Goal: Transaction & Acquisition: Purchase product/service

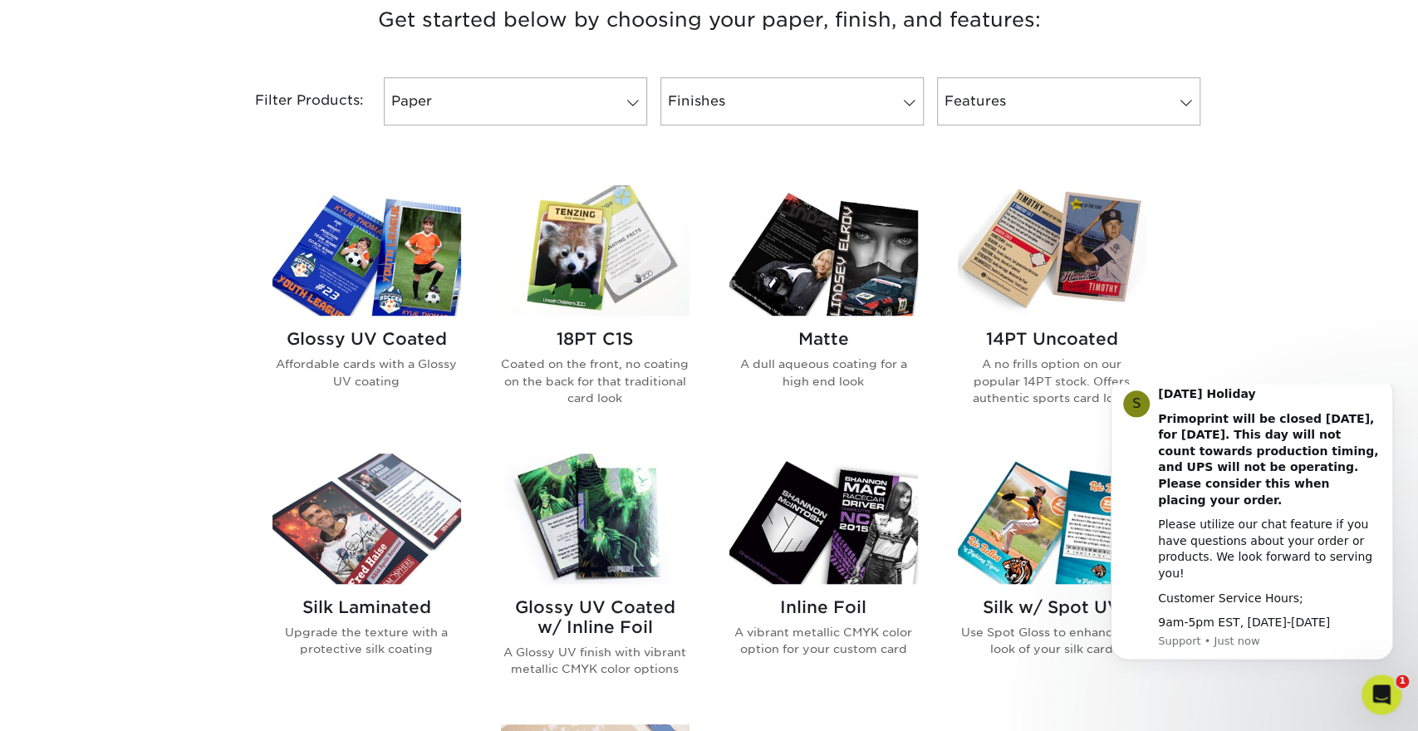
scroll to position [778, 0]
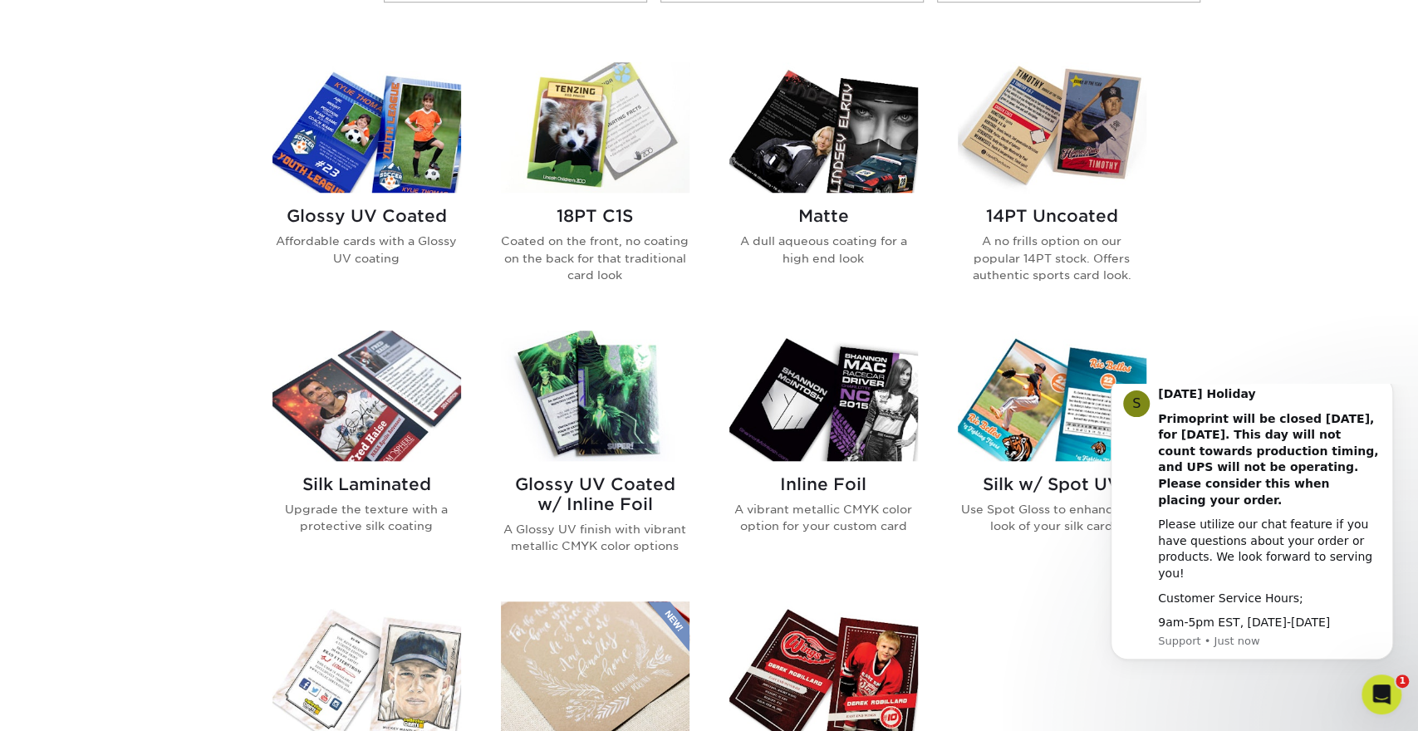
click at [1100, 145] on img at bounding box center [1052, 127] width 189 height 130
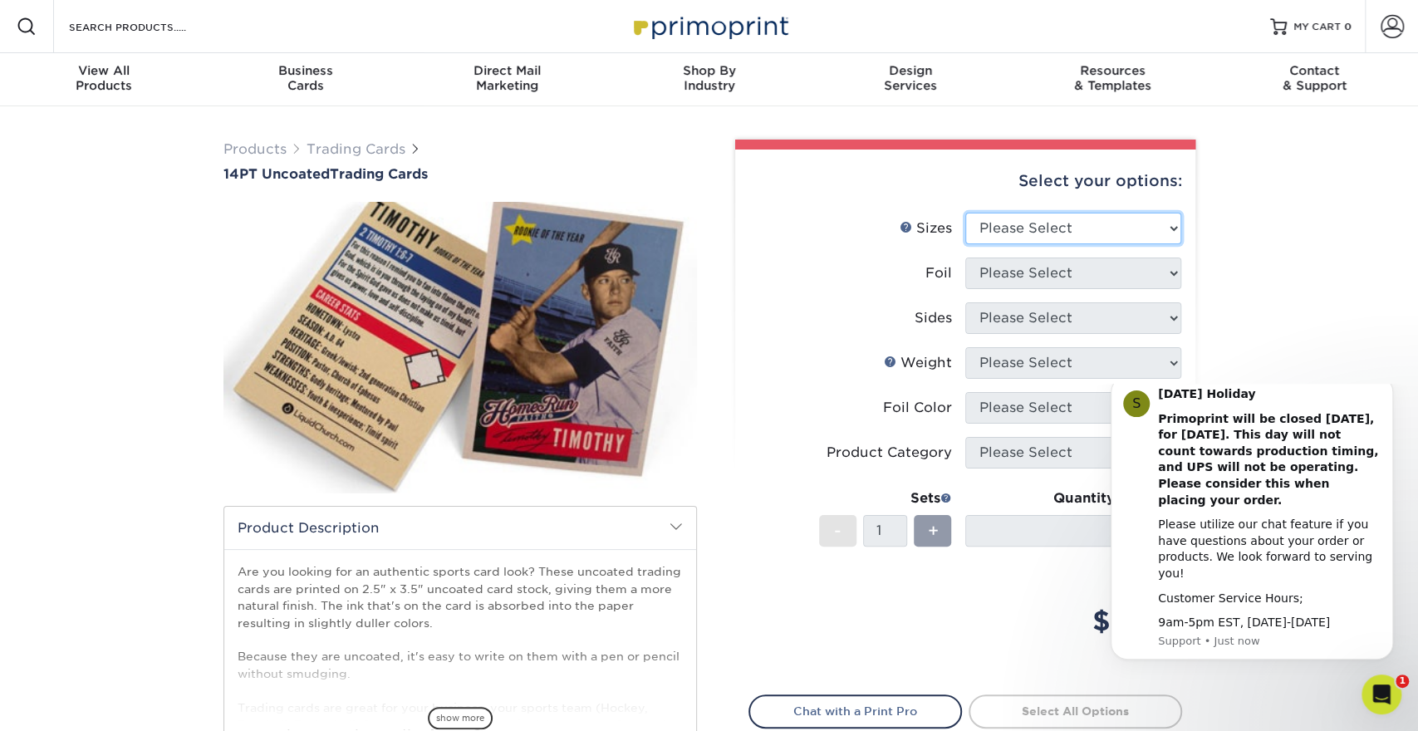
click at [965, 213] on select "Please Select 2.5" x 3.5"" at bounding box center [1073, 229] width 216 height 32
select select "2.50x3.50"
click option "2.5" x 3.5"" at bounding box center [0, 0] width 0 height 0
click at [965, 258] on select "Please Select Yes No" at bounding box center [1073, 274] width 216 height 32
select select "0"
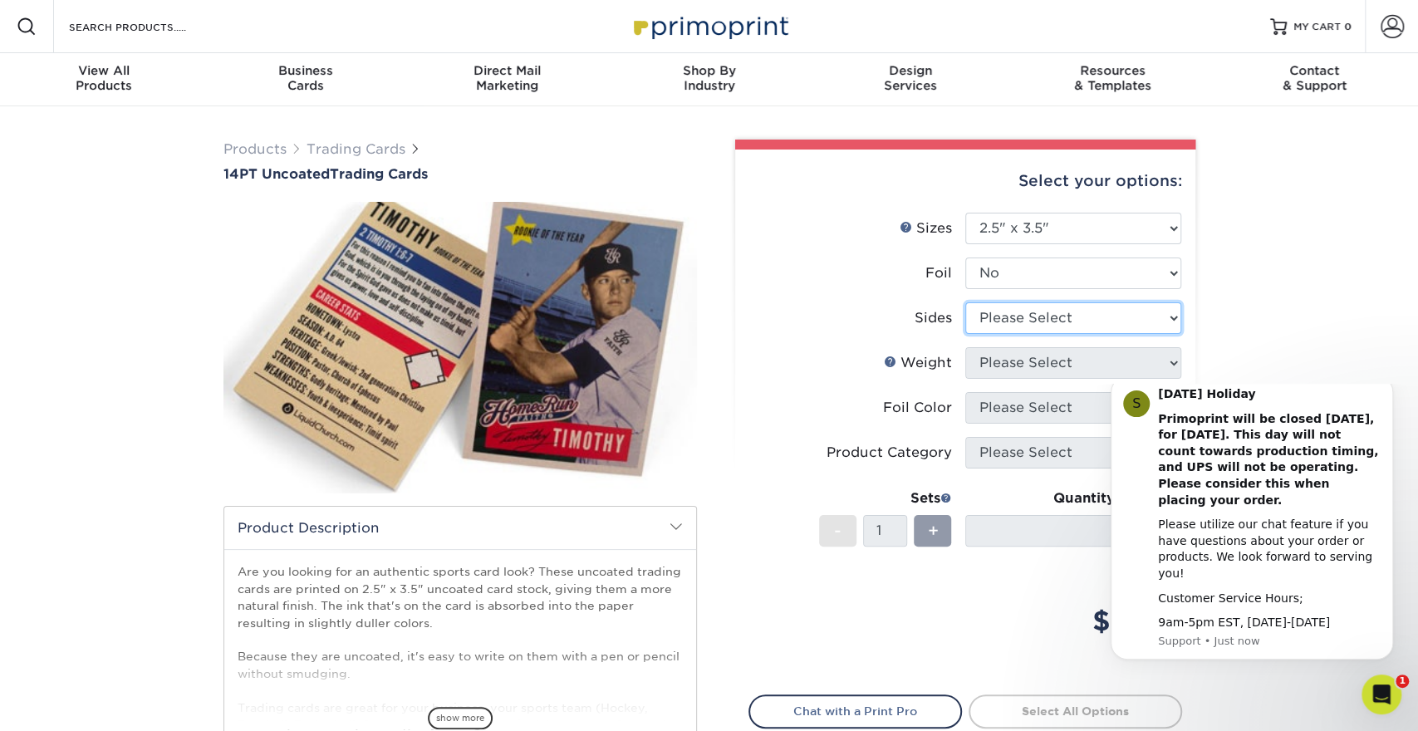
click at [965, 302] on select "Please Select Print Both Sides Print Front Only" at bounding box center [1073, 318] width 216 height 32
select select "13abbda7-1d64-4f25-8bb2-c179b224825d"
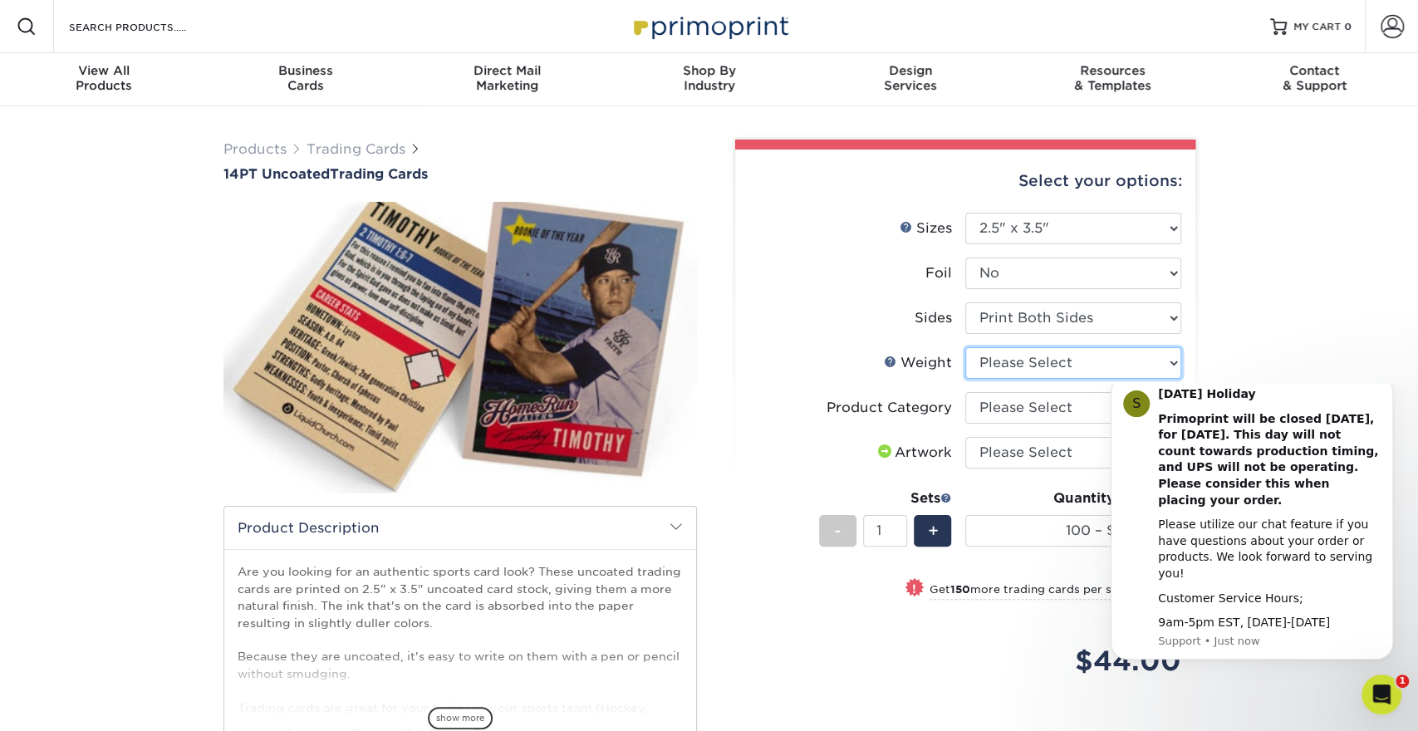
click at [965, 347] on select "Please Select 14PT Uncoated" at bounding box center [1073, 363] width 216 height 32
select select "14PT Uncoated"
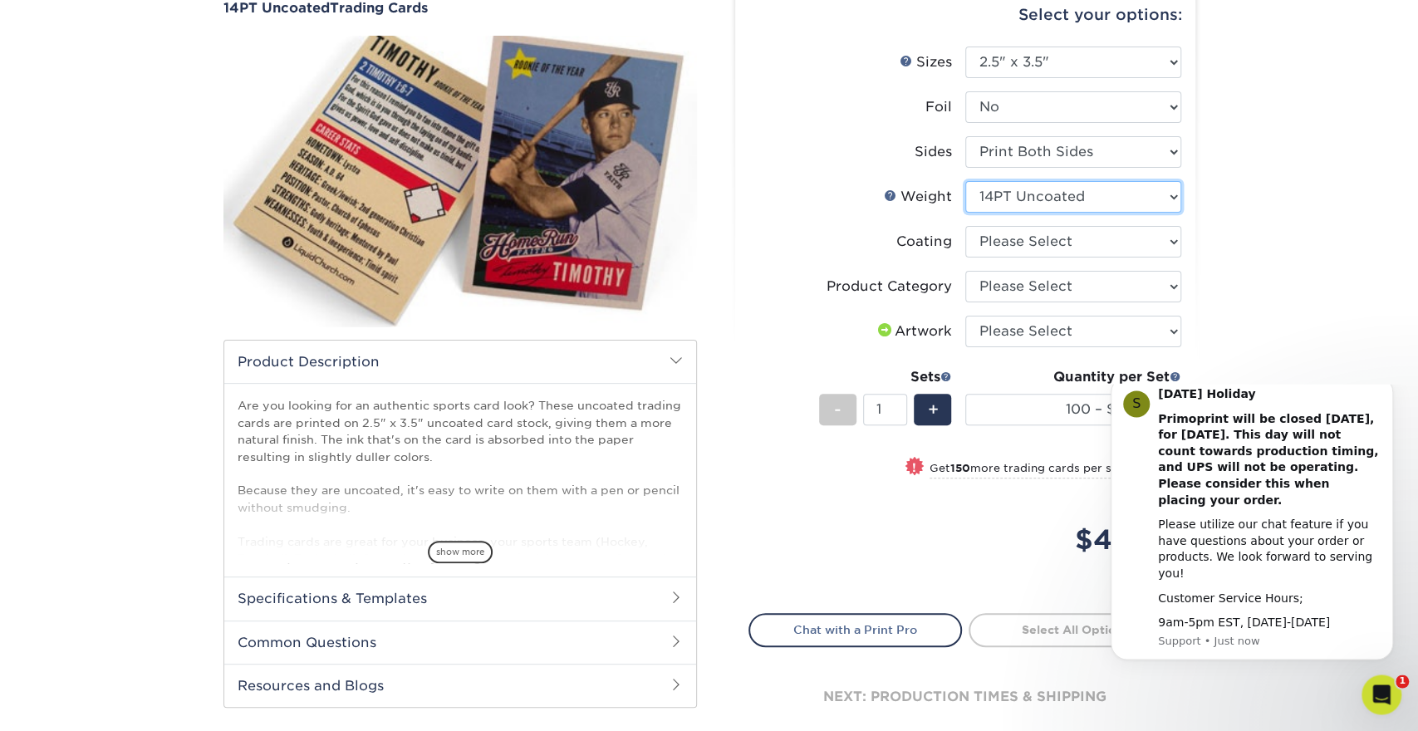
scroll to position [173, 0]
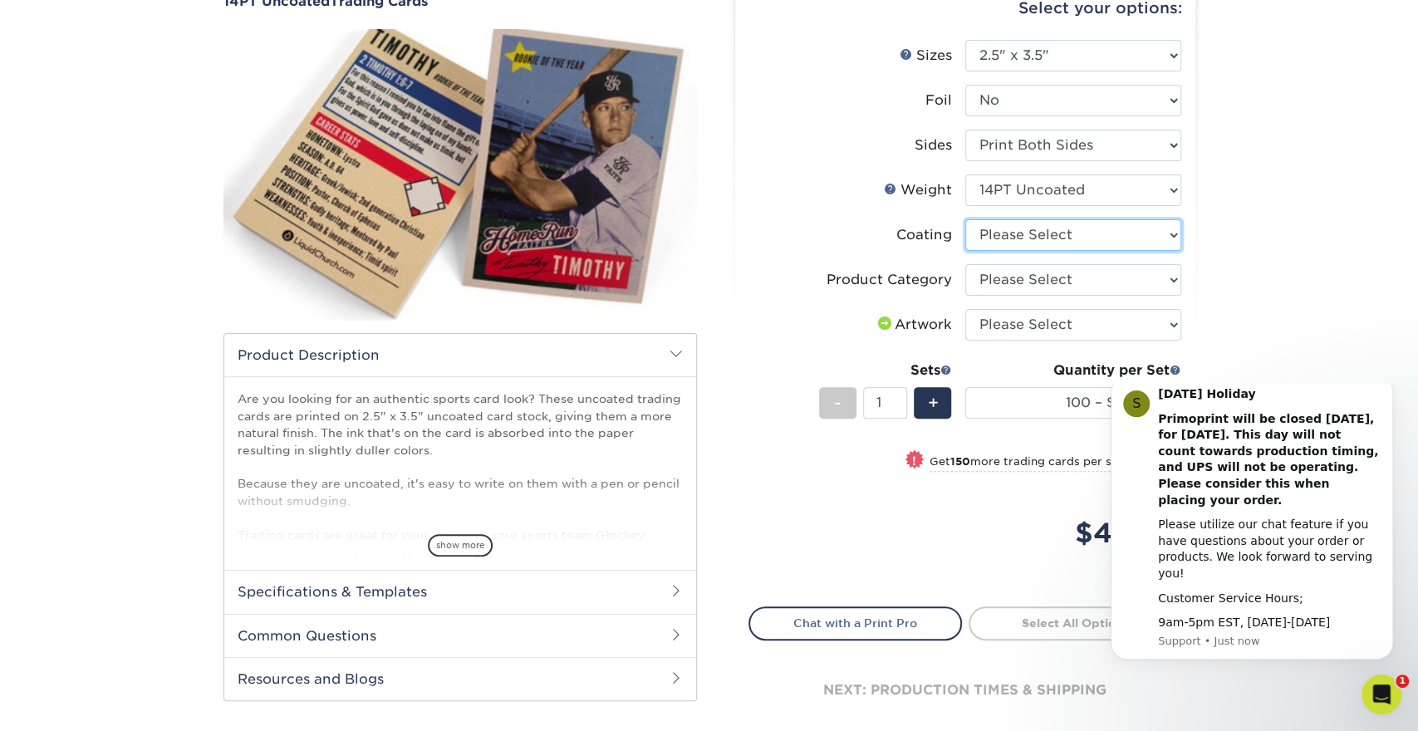
click at [965, 219] on select at bounding box center [1073, 235] width 216 height 32
select select "3e7618de-abca-4bda-9f97-8b9129e913d8"
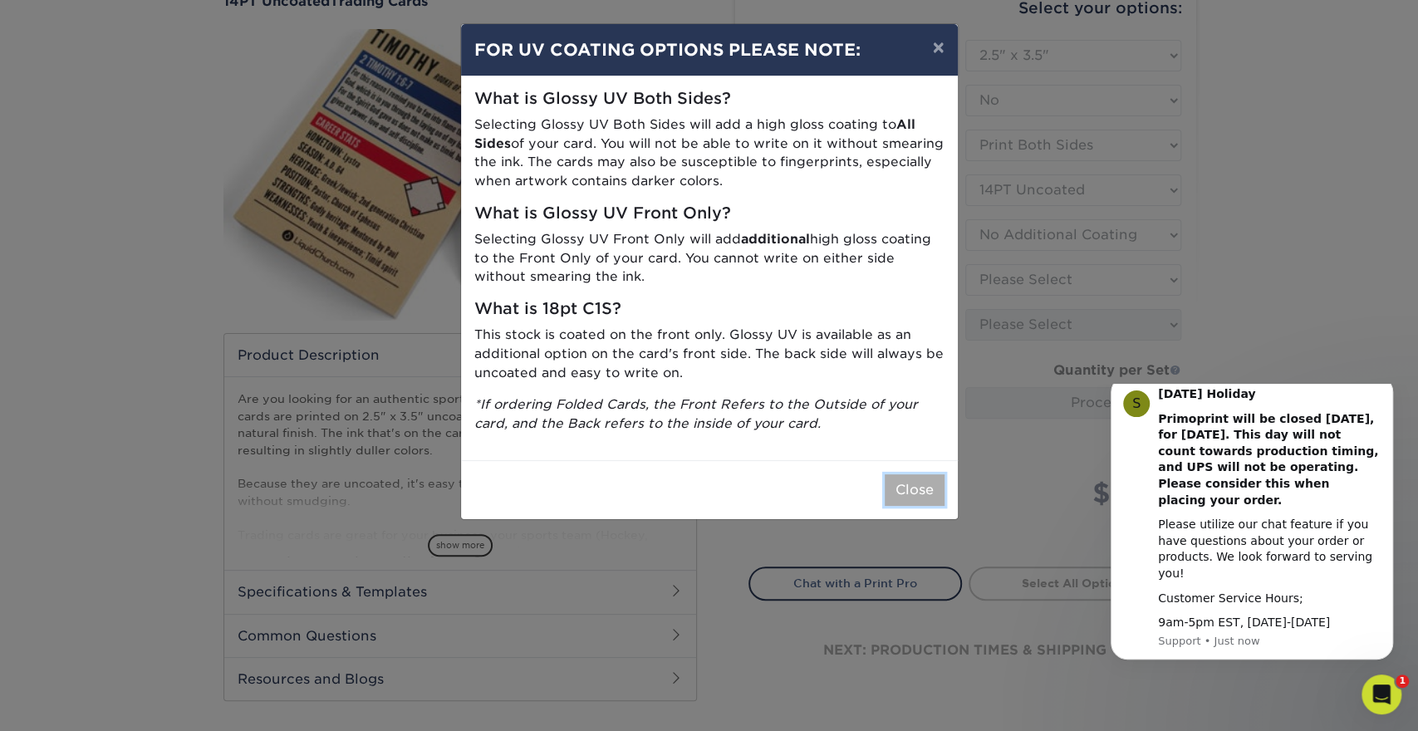
click at [914, 488] on button "Close" at bounding box center [915, 490] width 60 height 32
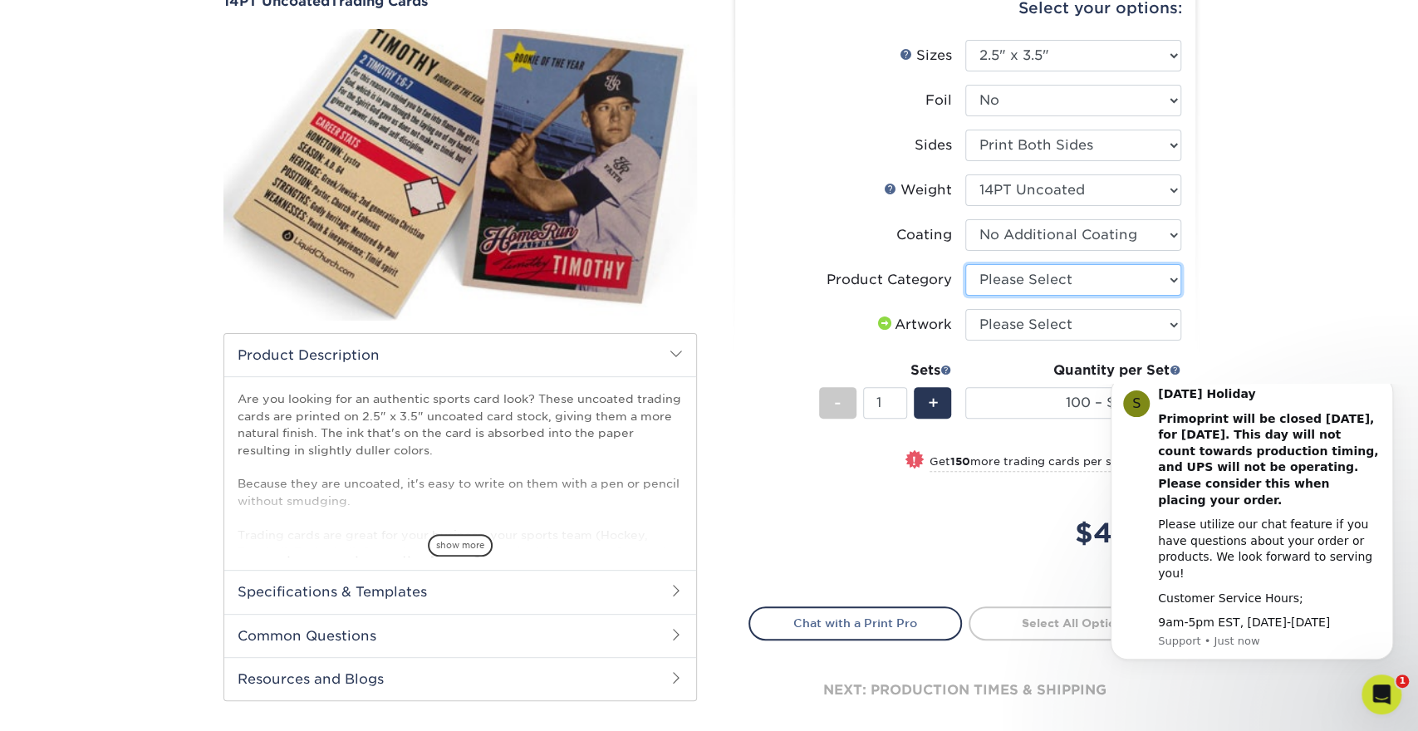
click at [965, 264] on select "Please Select Trading Cards" at bounding box center [1073, 280] width 216 height 32
select select "c2f9bce9-36c2-409d-b101-c29d9d031e18"
click option "Trading Cards" at bounding box center [0, 0] width 0 height 0
click at [965, 309] on select "Please Select I will upload files I need a design - $100" at bounding box center [1073, 325] width 216 height 32
click option "I will upload files" at bounding box center [0, 0] width 0 height 0
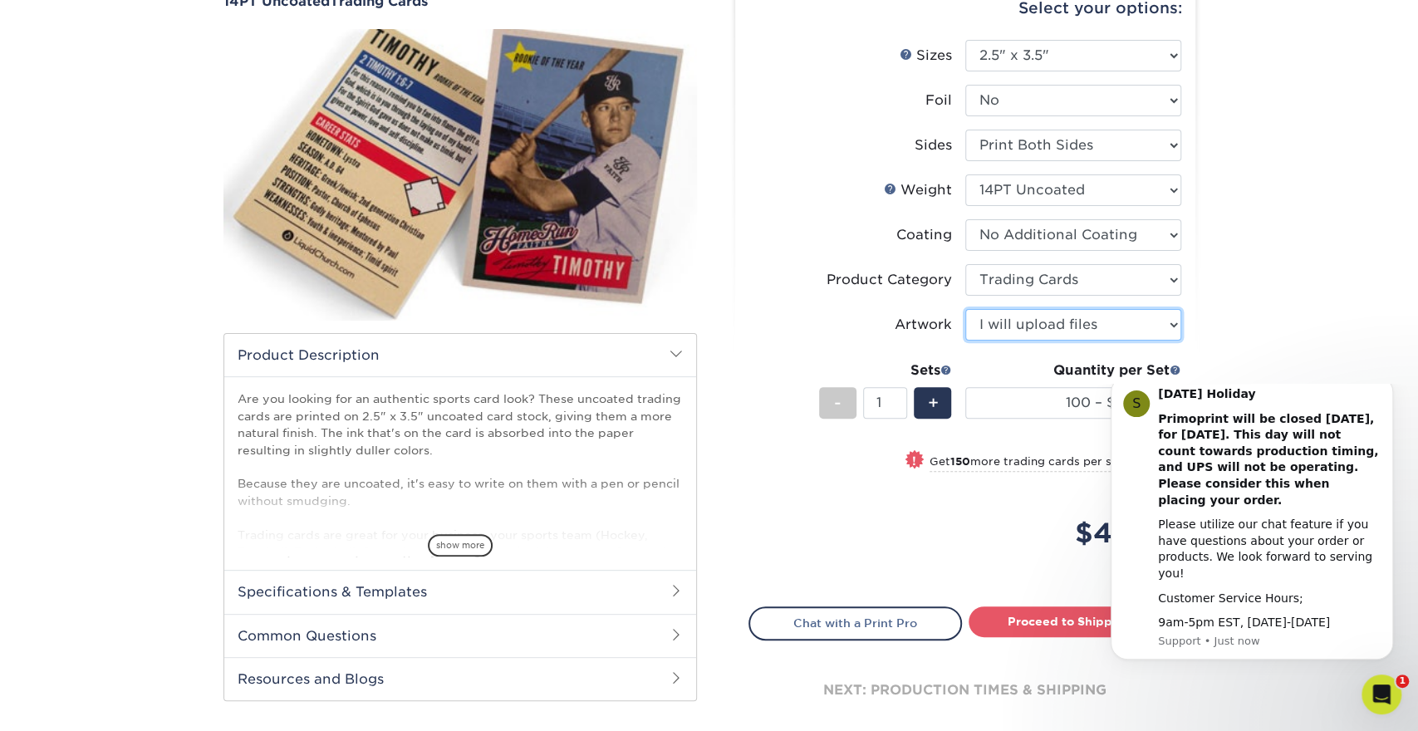
click at [965, 309] on select "Please Select I will upload files I need a design - $100" at bounding box center [1073, 325] width 216 height 32
select select "design"
click option "I need a design - $100" at bounding box center [0, 0] width 0 height 0
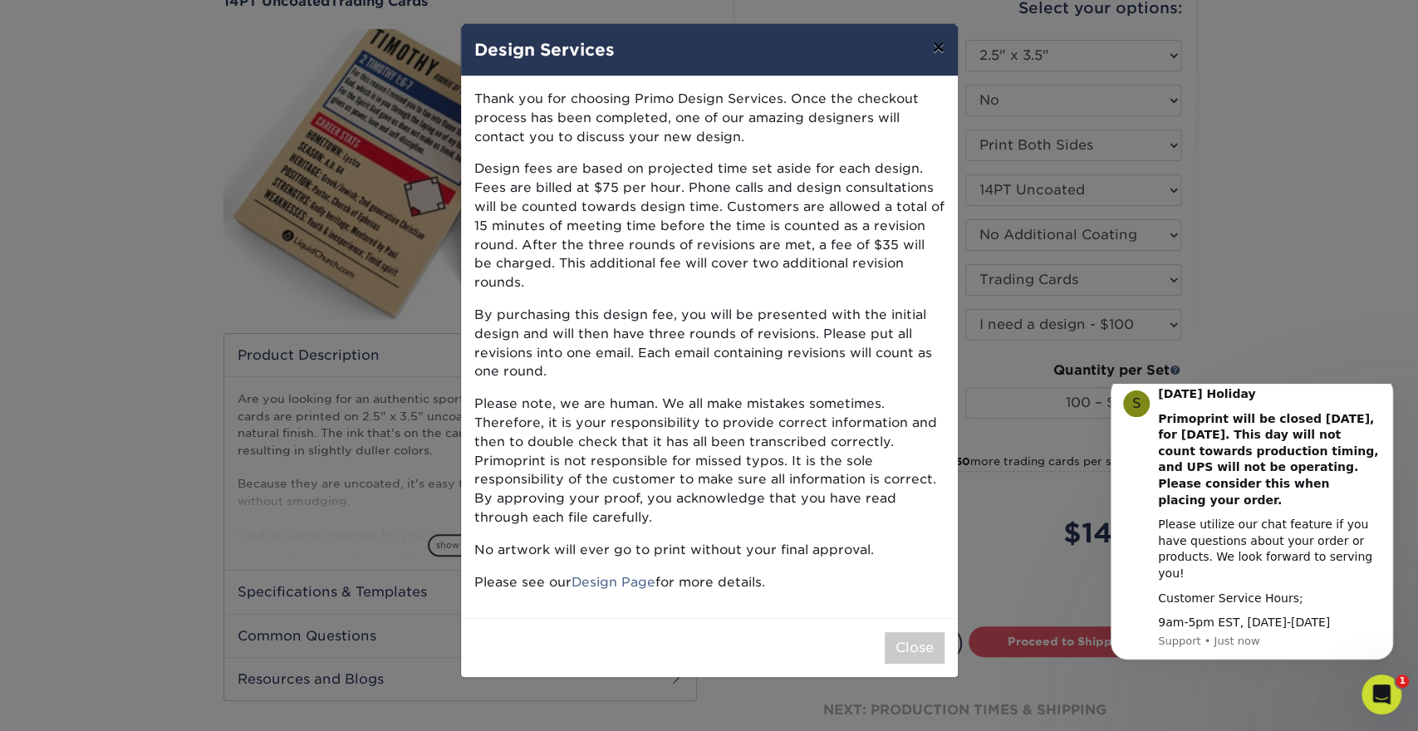
click at [936, 42] on button "×" at bounding box center [938, 47] width 38 height 47
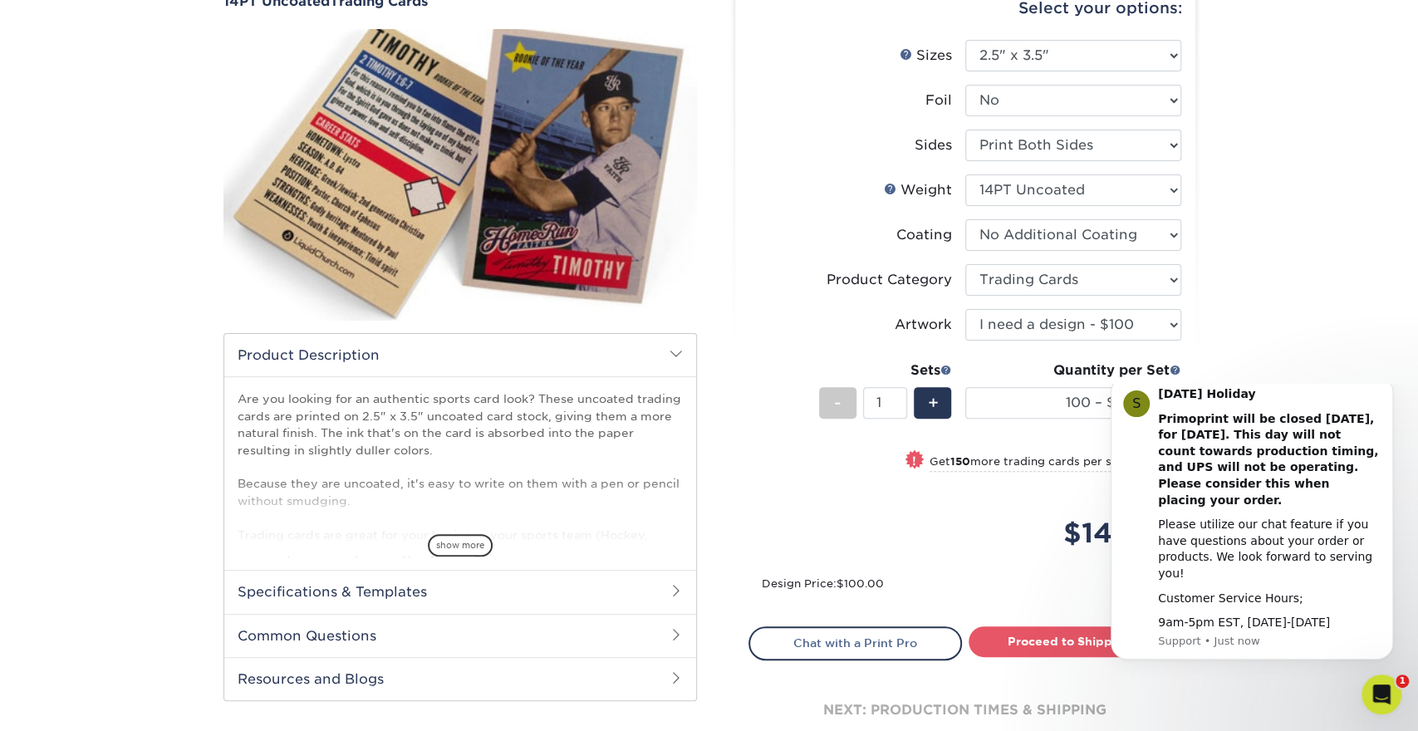
click at [1282, 252] on div "Products Trading Cards 14PT Uncoated Trading Cards show more Templates" at bounding box center [709, 377] width 1418 height 886
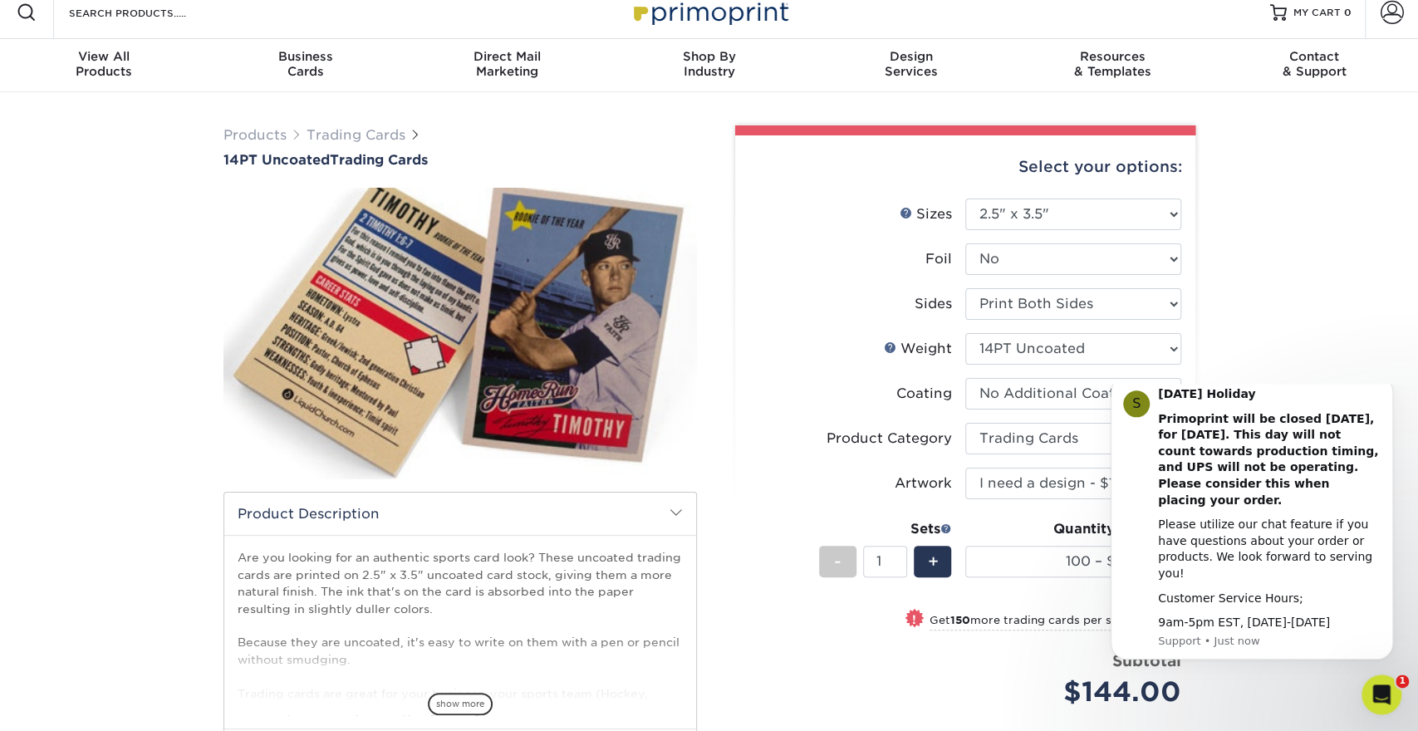
scroll to position [0, 0]
